Goal: Information Seeking & Learning: Learn about a topic

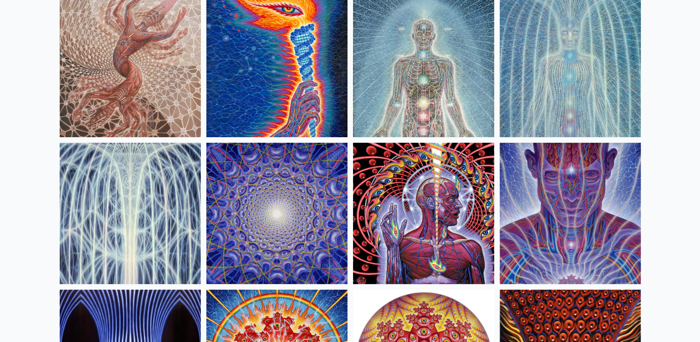
scroll to position [113, 0]
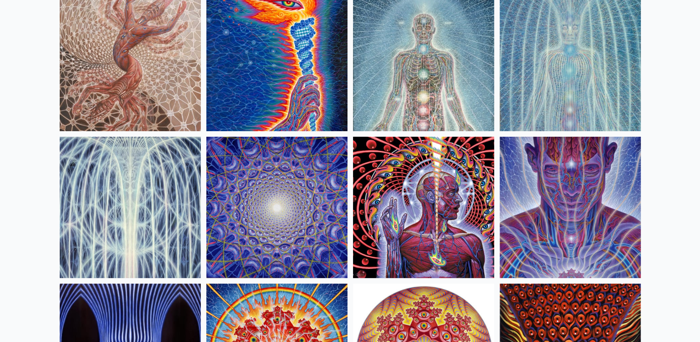
click at [409, 203] on img at bounding box center [423, 207] width 141 height 141
click at [287, 47] on img at bounding box center [276, 60] width 141 height 141
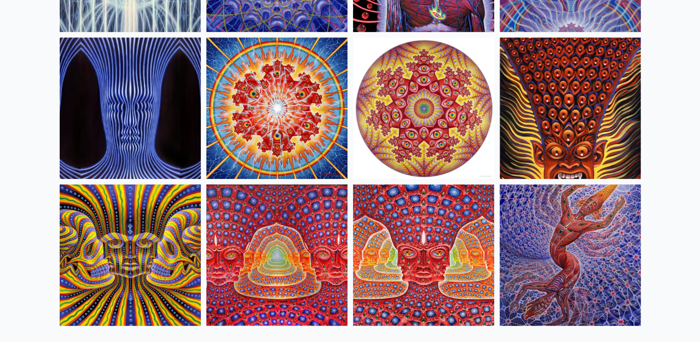
scroll to position [366, 0]
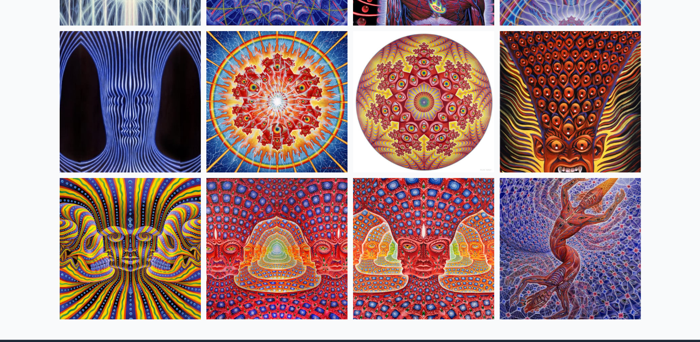
click at [598, 87] on img at bounding box center [570, 101] width 141 height 141
click at [567, 227] on img at bounding box center [570, 248] width 141 height 141
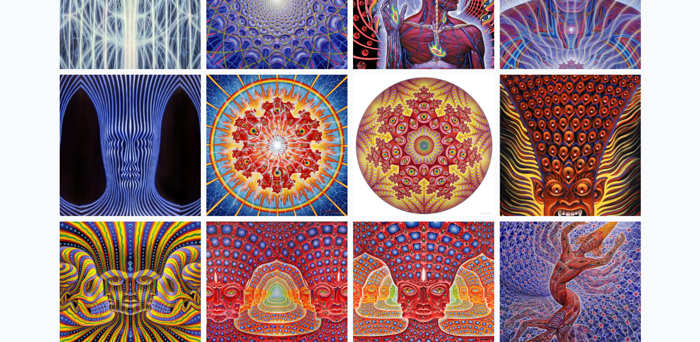
scroll to position [333, 0]
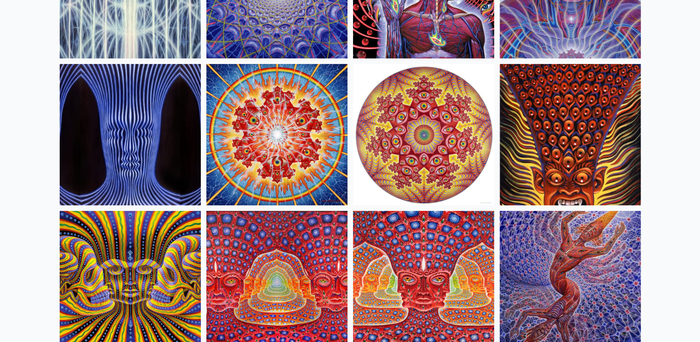
click at [455, 157] on img at bounding box center [423, 134] width 141 height 141
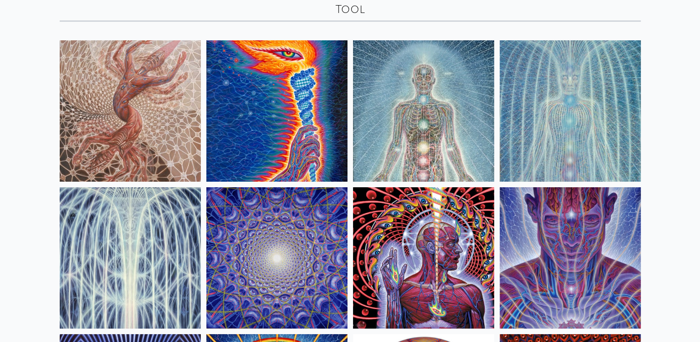
scroll to position [57, 0]
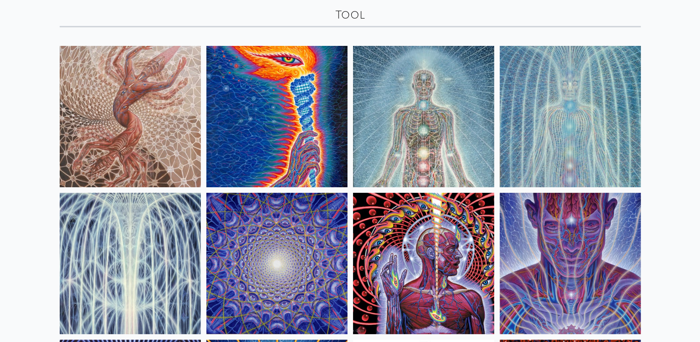
click at [112, 87] on img at bounding box center [130, 116] width 141 height 141
click at [444, 119] on img at bounding box center [423, 116] width 141 height 141
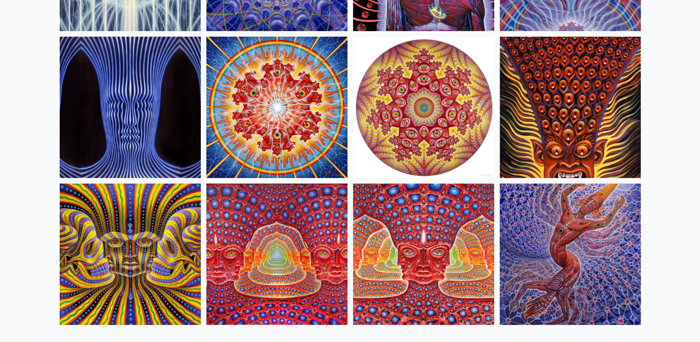
scroll to position [377, 0]
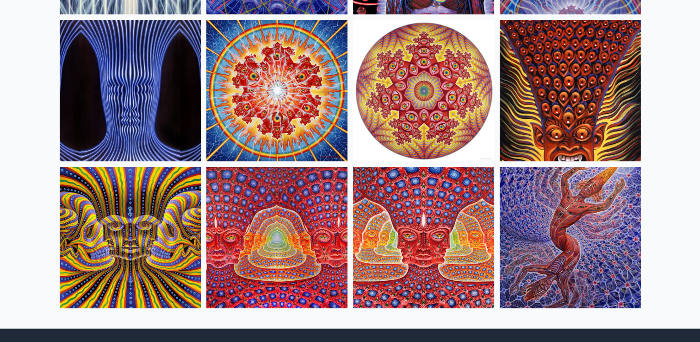
click at [112, 98] on img at bounding box center [130, 90] width 141 height 141
click at [436, 232] on img at bounding box center [423, 237] width 141 height 141
click at [256, 214] on img at bounding box center [276, 237] width 141 height 141
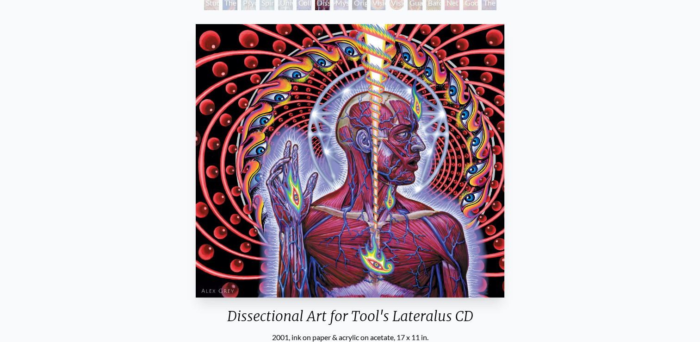
scroll to position [56, 0]
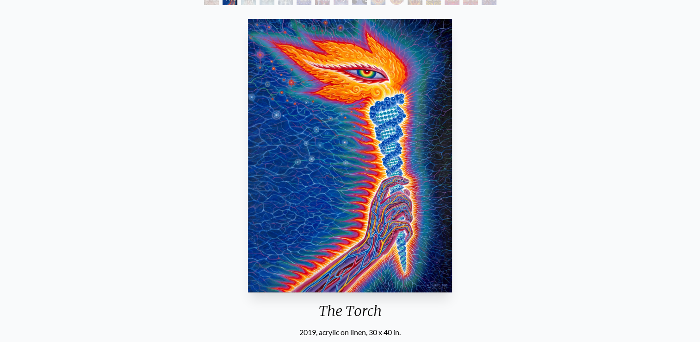
scroll to position [67, 0]
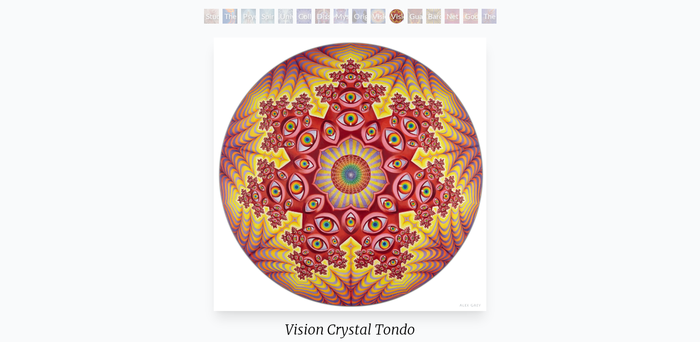
scroll to position [54, 0]
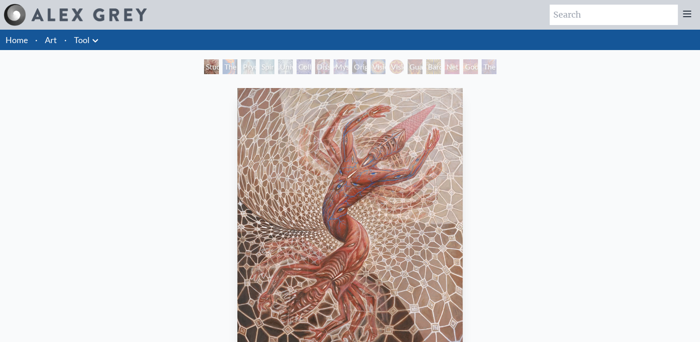
click at [699, 142] on div "Study for the Great Turn 2020, oil on linen, 20 x 24 in. Visit the CoSM Shop" at bounding box center [350, 279] width 700 height 404
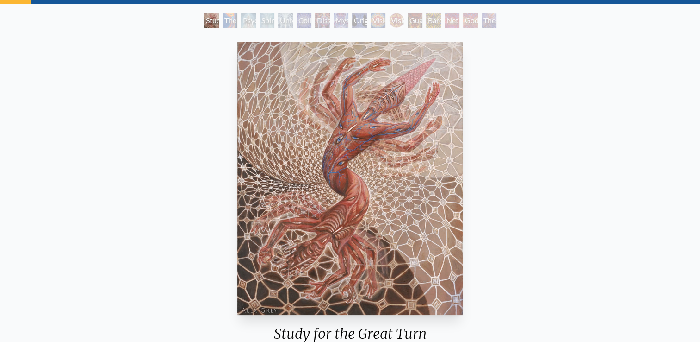
scroll to position [43, 0]
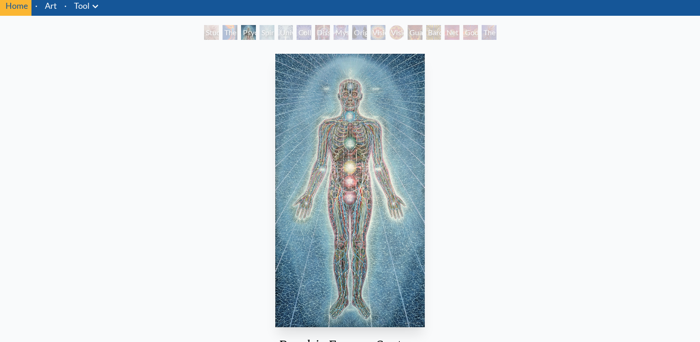
scroll to position [36, 0]
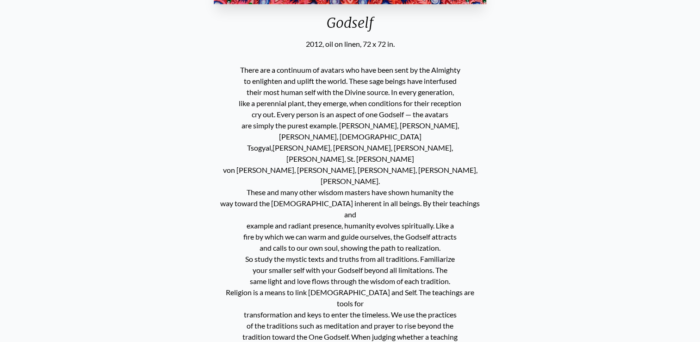
scroll to position [355, 0]
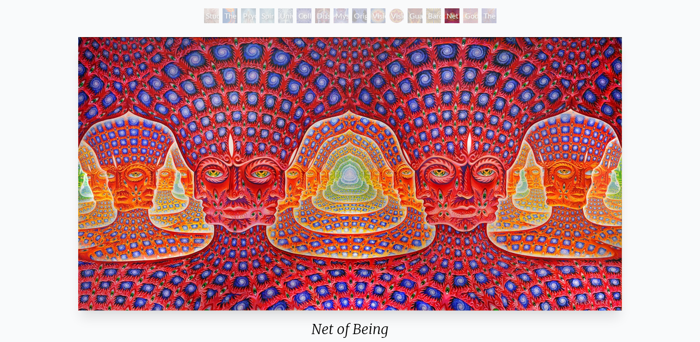
scroll to position [47, 0]
